Goal: Task Accomplishment & Management: Use online tool/utility

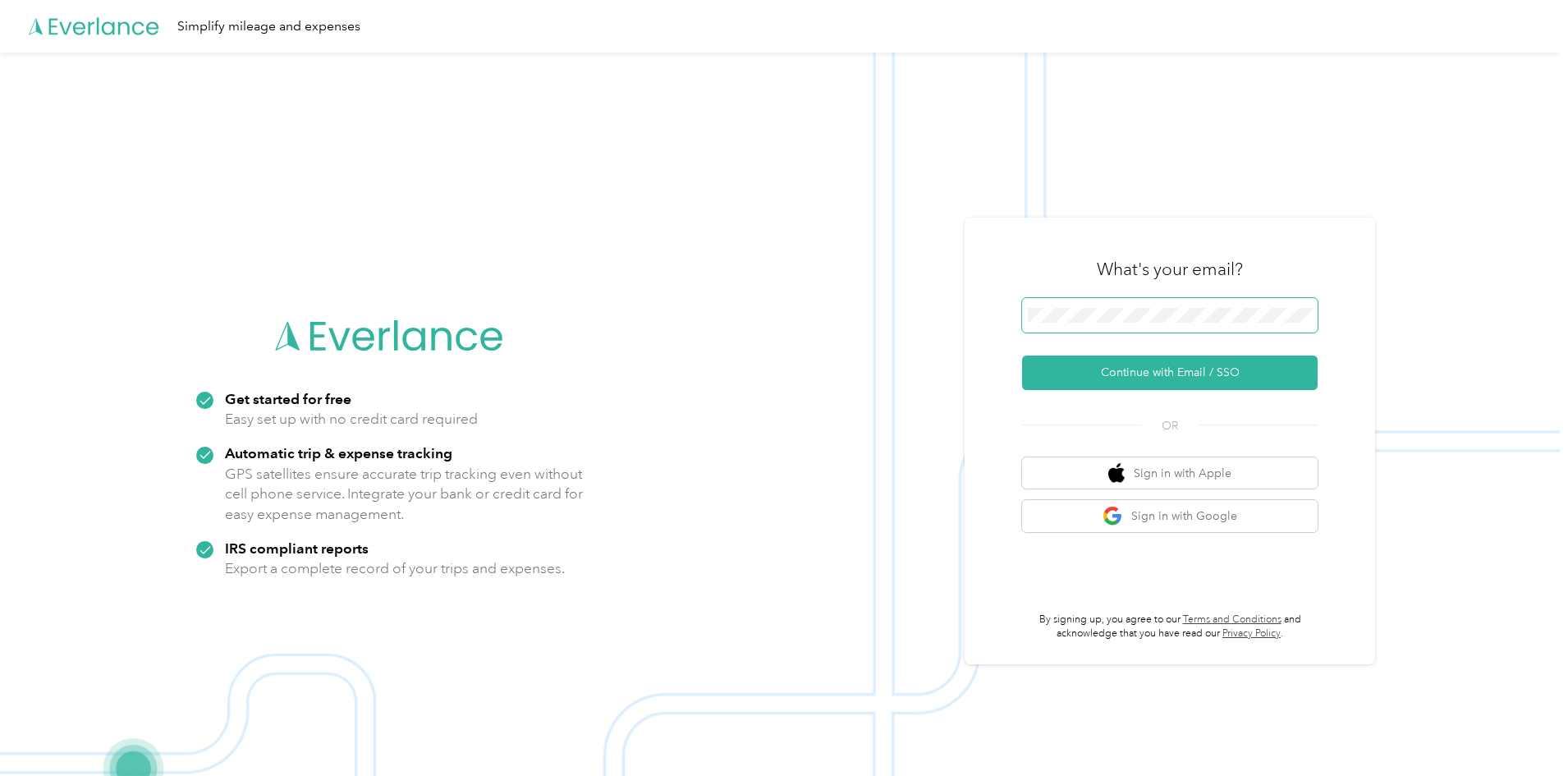
click at [1062, 303] on span at bounding box center [1170, 316] width 295 height 35
click at [1130, 376] on button "Continue with Email / SSO" at bounding box center [1170, 372] width 295 height 35
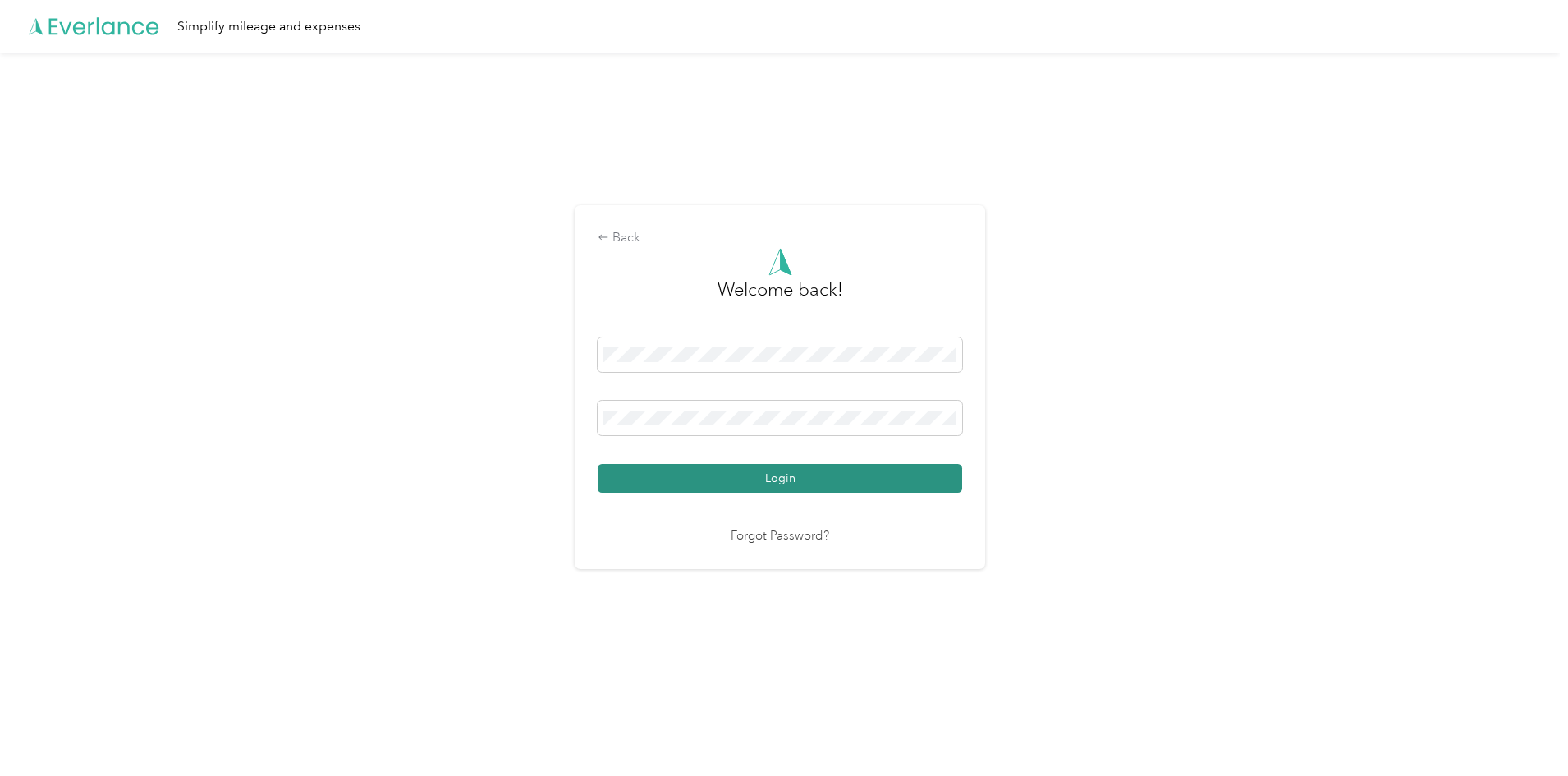
click at [832, 473] on button "Login" at bounding box center [779, 478] width 364 height 28
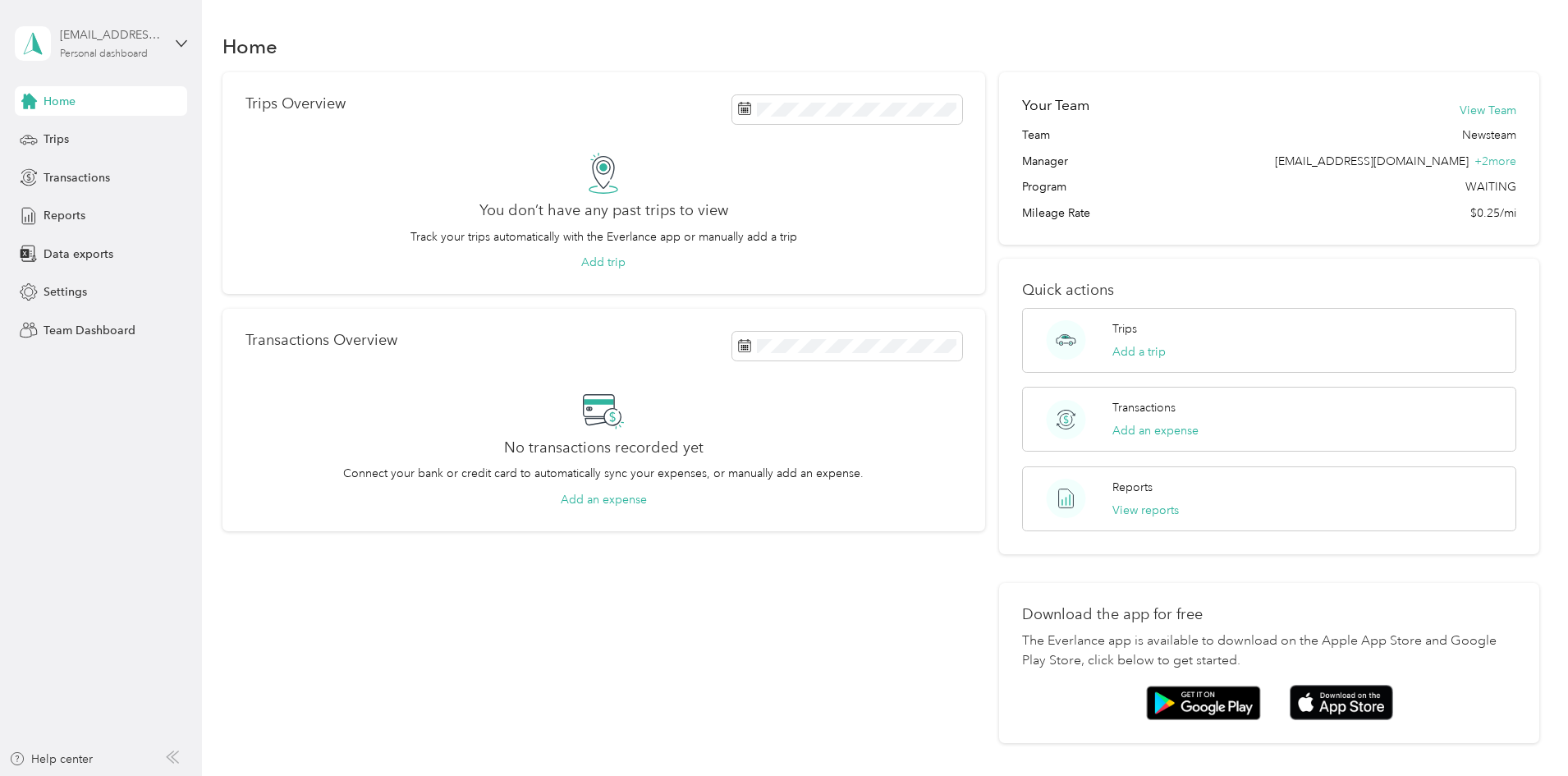
click at [109, 40] on div "[EMAIL_ADDRESS][DOMAIN_NAME]" at bounding box center [111, 35] width 103 height 17
click at [91, 129] on div "Team dashboard" at bounding box center [73, 131] width 88 height 17
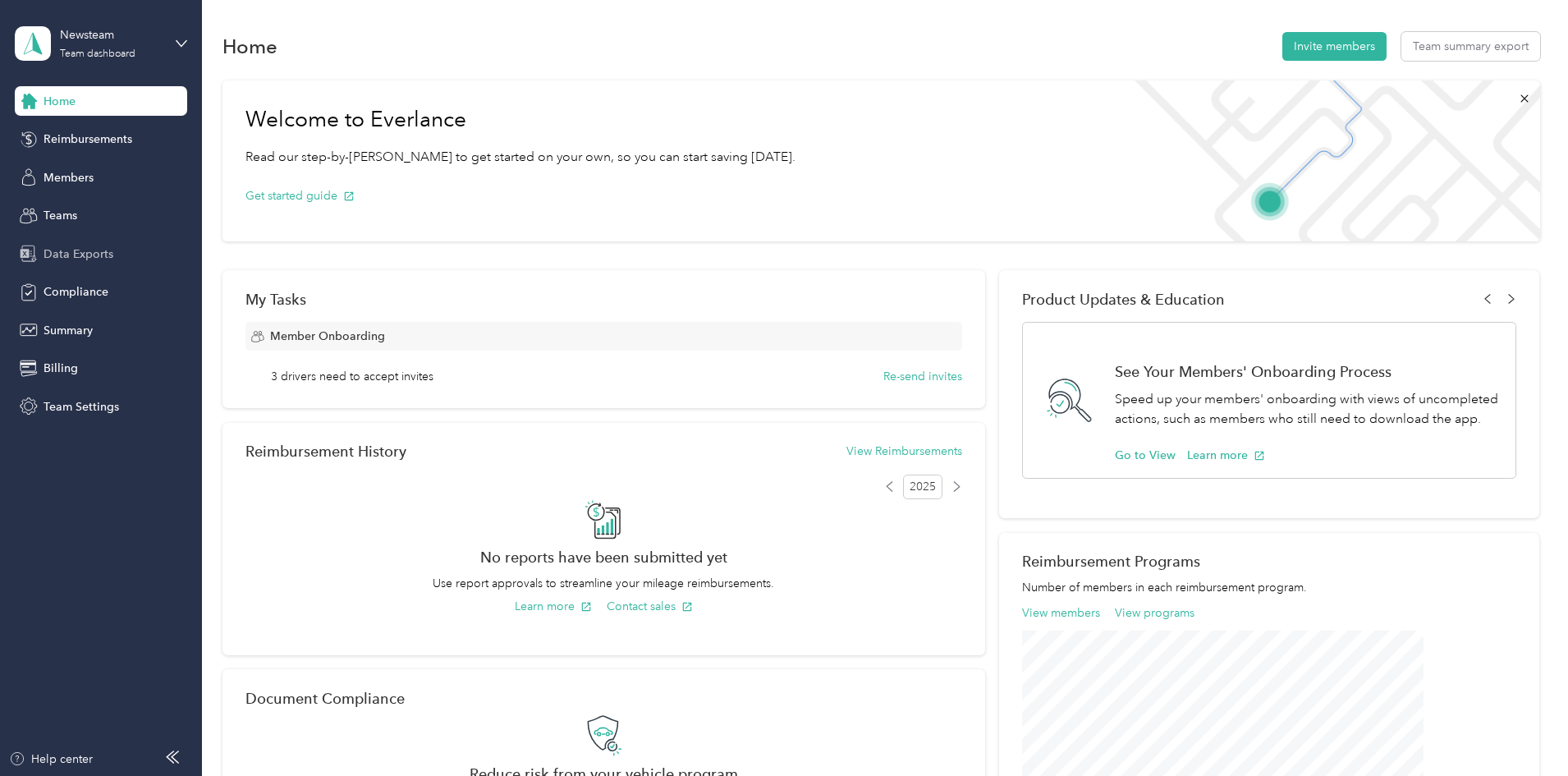
click at [87, 250] on span "Data Exports" at bounding box center [78, 254] width 70 height 17
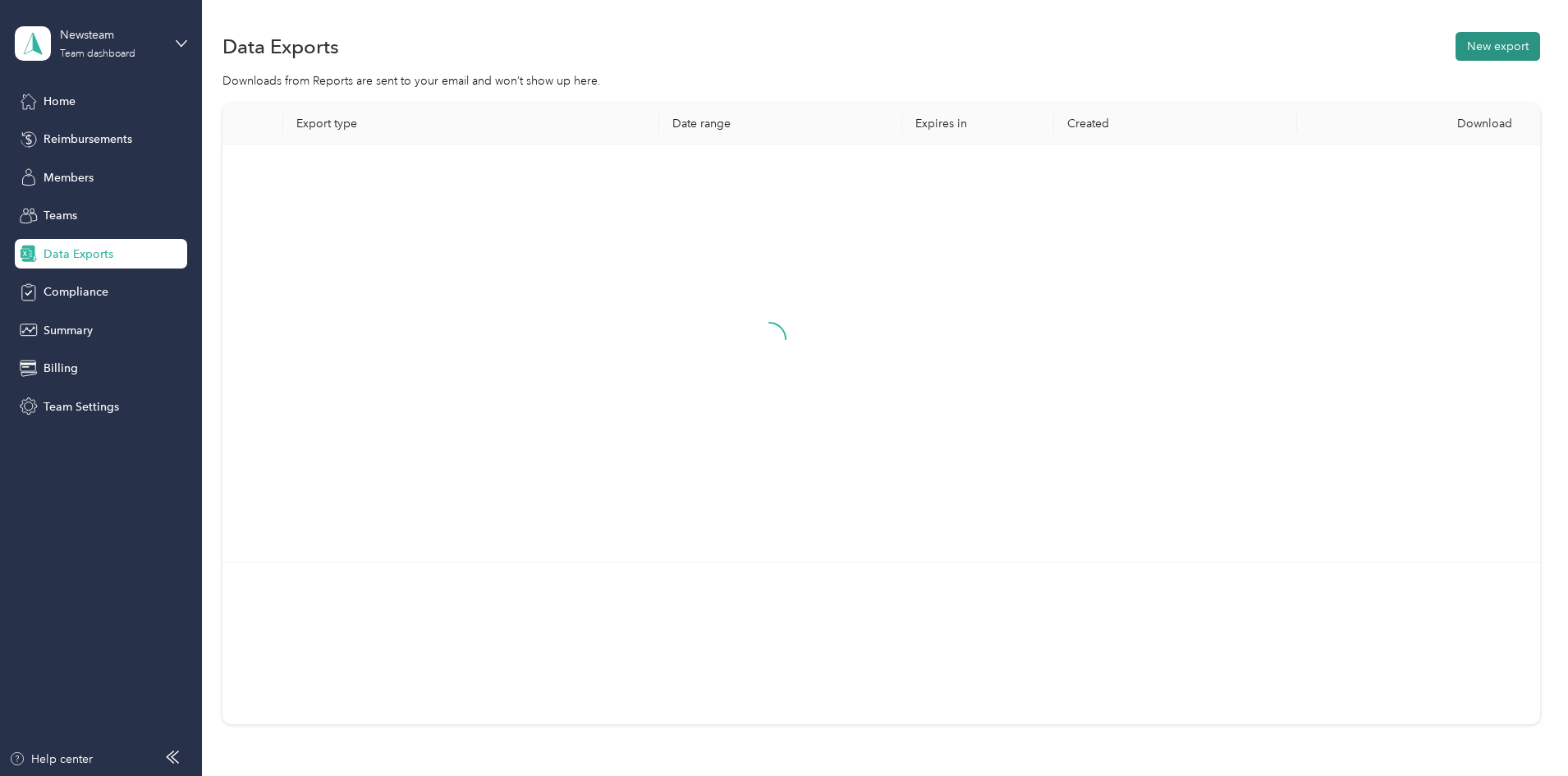
click at [1456, 54] on button "New export" at bounding box center [1498, 46] width 84 height 28
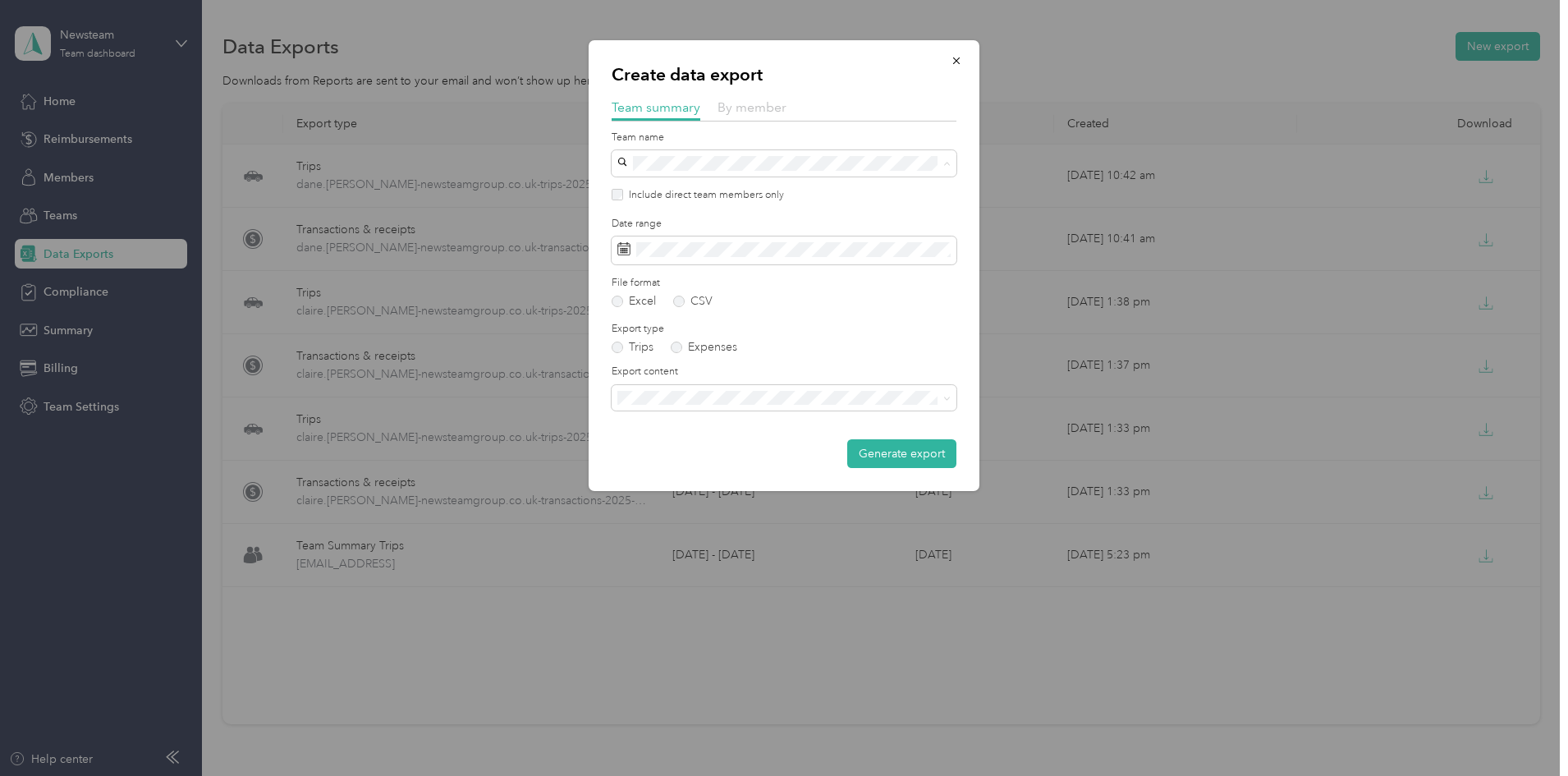
click at [742, 103] on span "By member" at bounding box center [751, 106] width 69 height 16
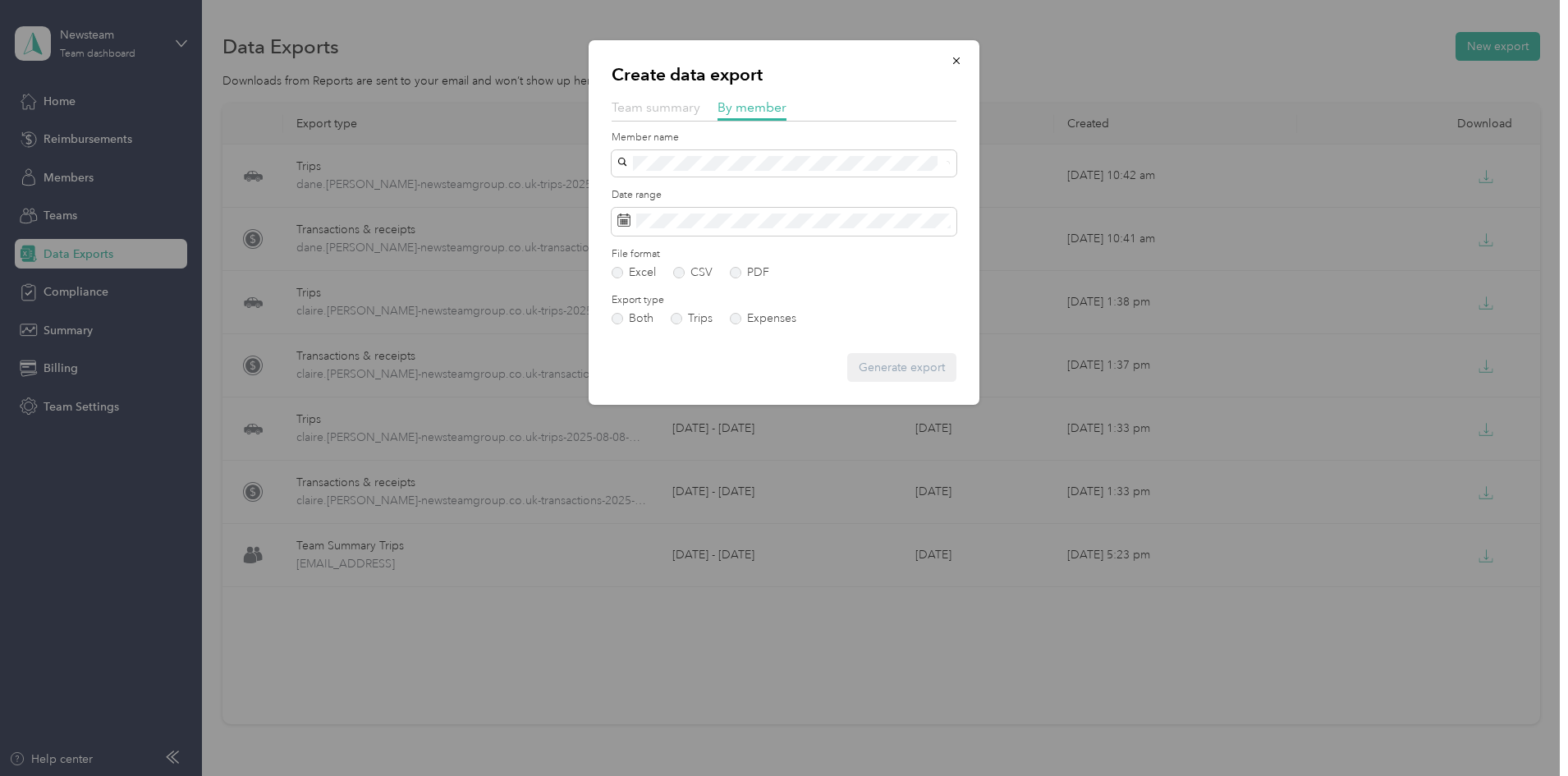
click at [644, 109] on span "Team summary" at bounding box center [656, 106] width 89 height 16
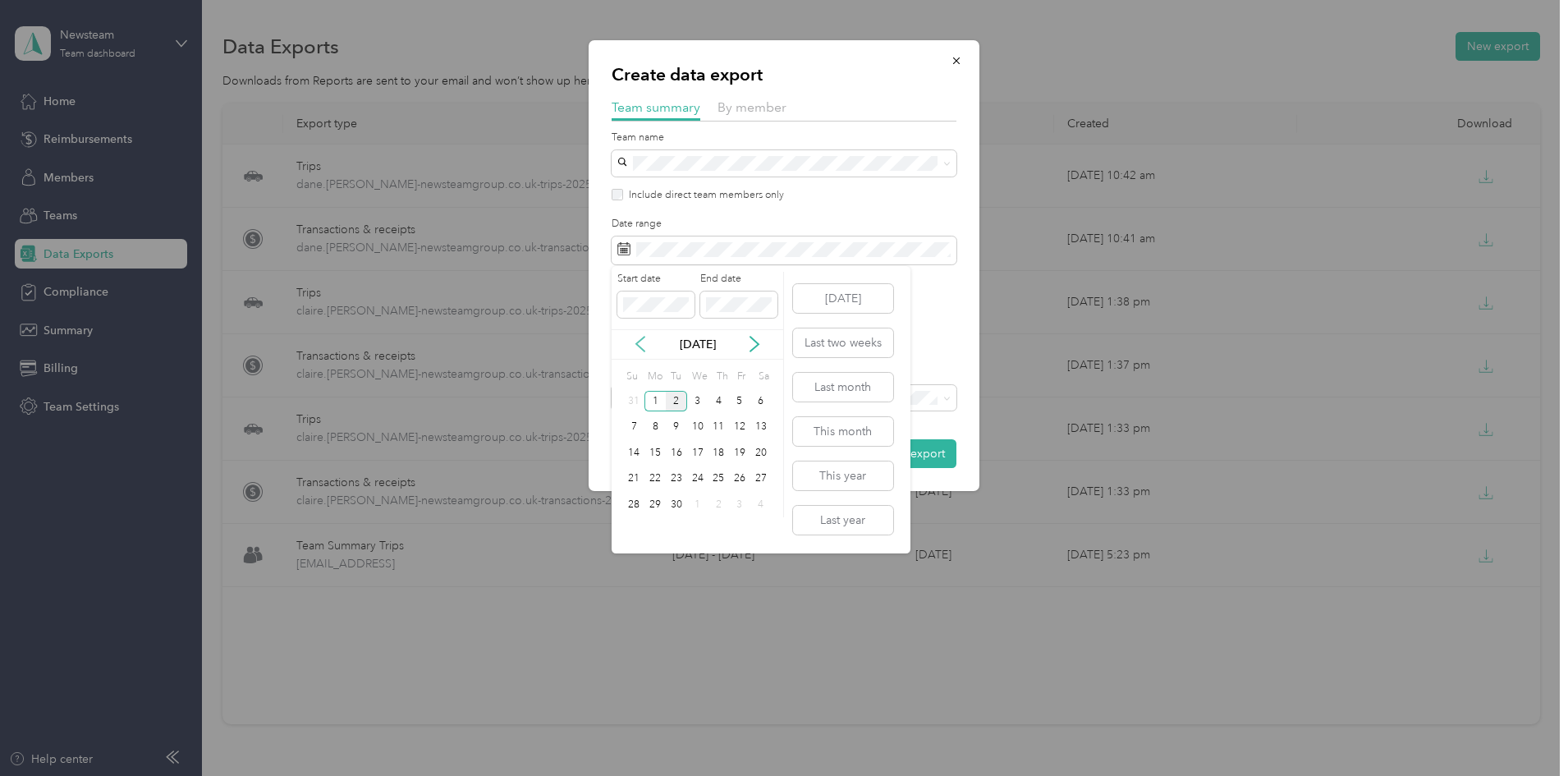
click at [640, 344] on icon at bounding box center [640, 344] width 17 height 17
click at [765, 479] on div "23" at bounding box center [761, 479] width 21 height 20
click at [637, 500] on div "24" at bounding box center [634, 504] width 21 height 20
click at [636, 501] on div "24" at bounding box center [634, 504] width 21 height 20
click at [760, 504] on div "30" at bounding box center [761, 504] width 21 height 20
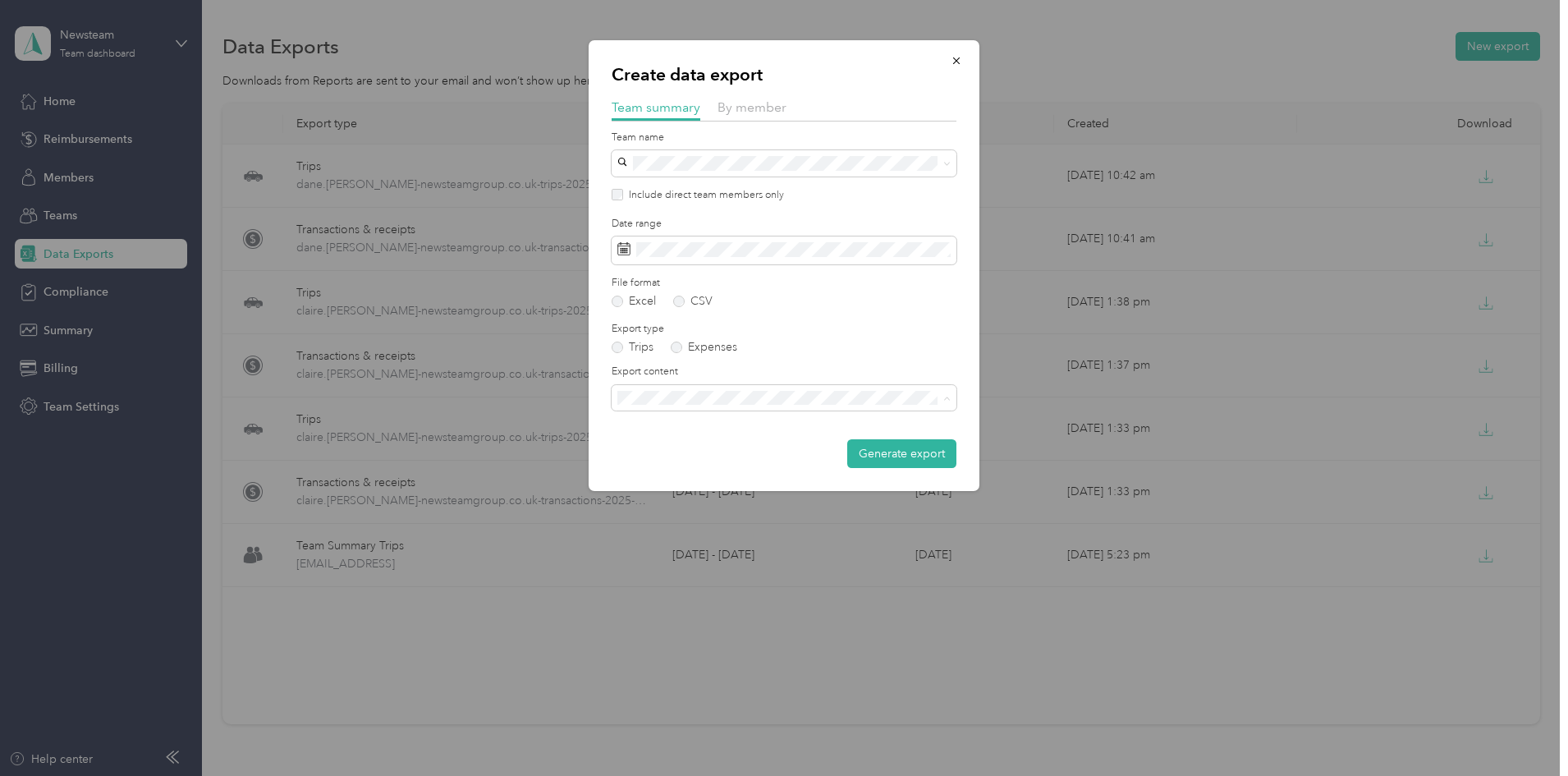
click at [740, 454] on span "Summary and full trips list" at bounding box center [688, 455] width 131 height 14
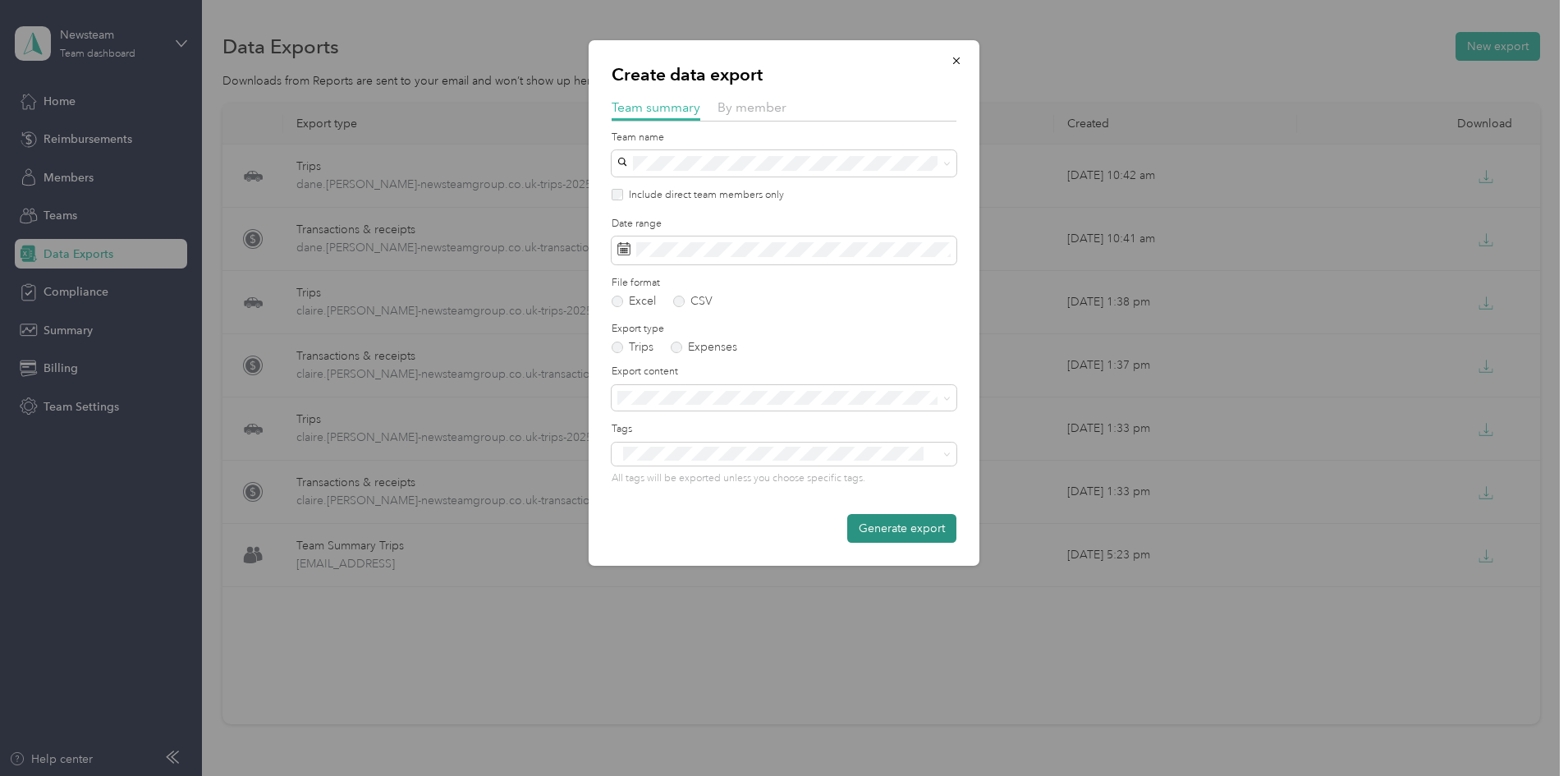
click at [886, 527] on button "Generate export" at bounding box center [902, 527] width 109 height 28
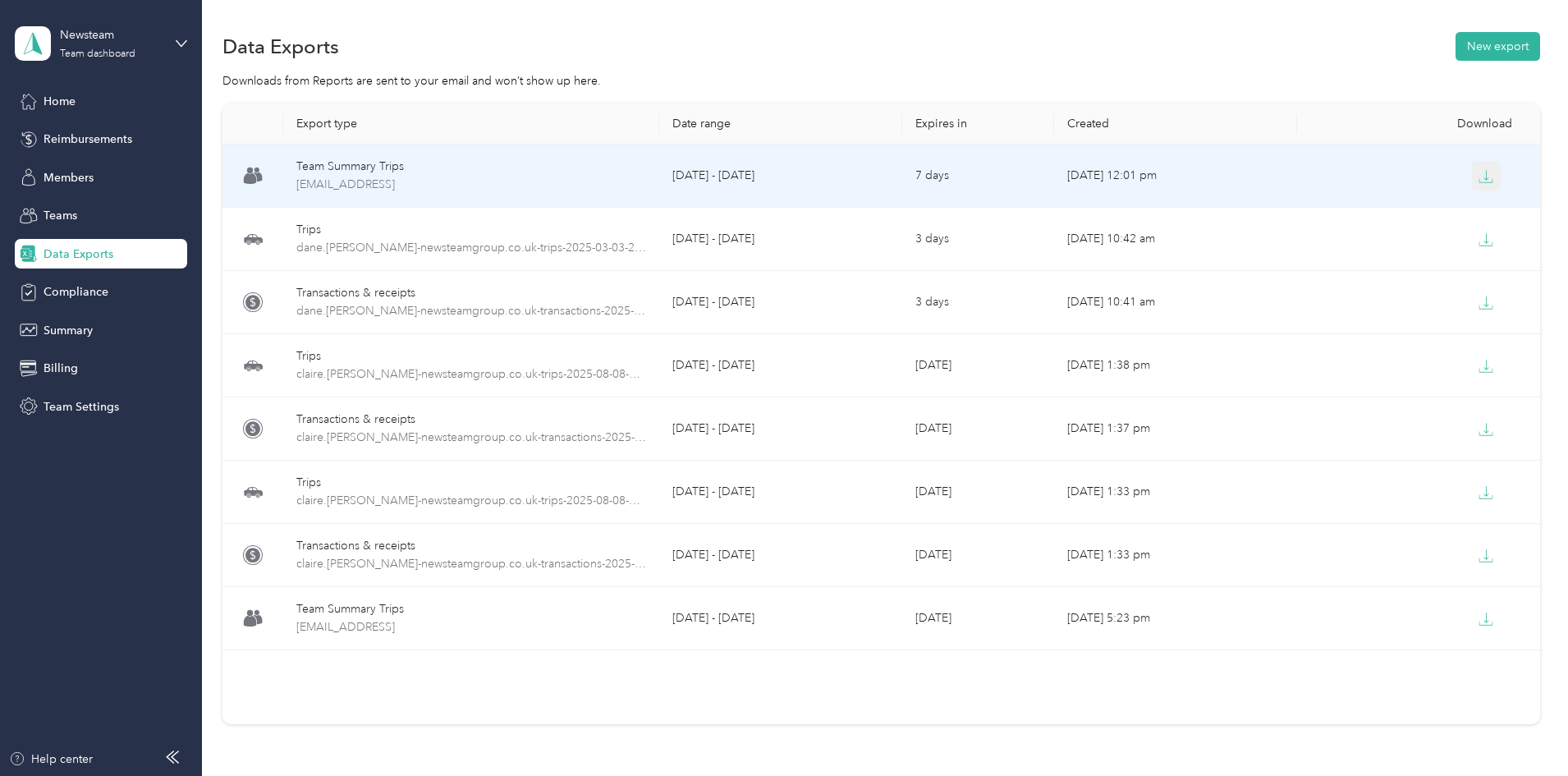
click at [1479, 176] on icon "button" at bounding box center [1486, 176] width 15 height 15
